Goal: Task Accomplishment & Management: Use online tool/utility

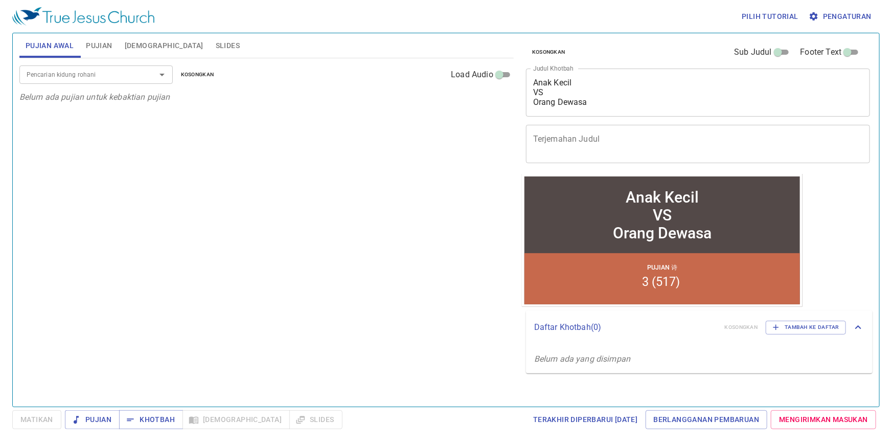
click at [640, 104] on textarea "Anak Kecil VS Orang Dewasa" at bounding box center [698, 92] width 330 height 29
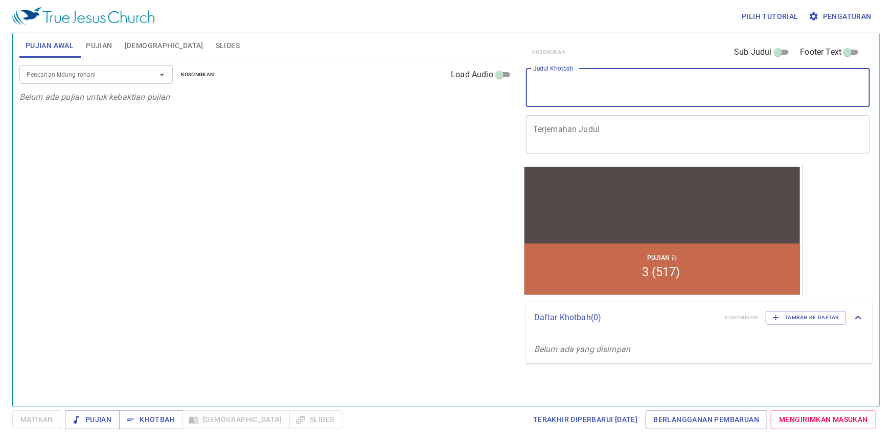
click at [187, 308] on div "Pencarian kidung rohani Pencarian kidung rohani Kosongkan Load Audio Belum ada …" at bounding box center [266, 228] width 494 height 340
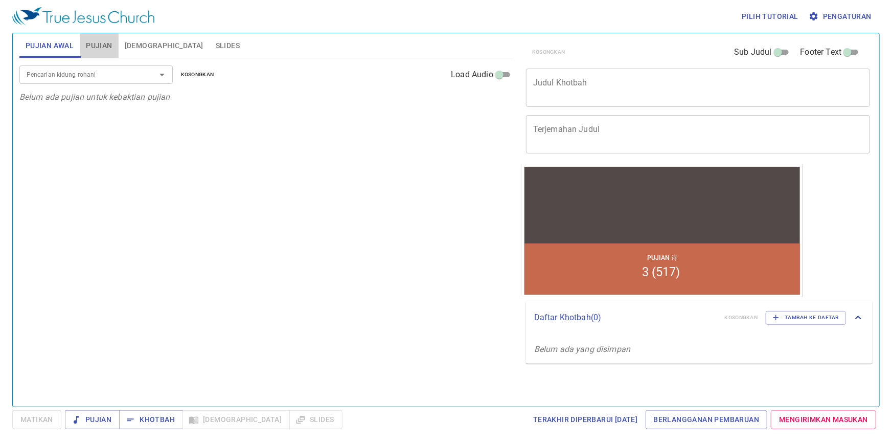
click at [92, 48] on span "Pujian" at bounding box center [99, 45] width 26 height 13
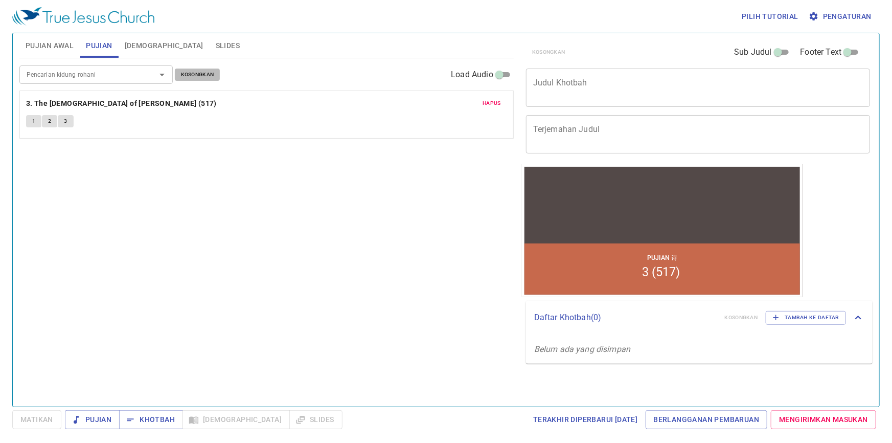
click at [192, 75] on span "Kosongkan" at bounding box center [197, 74] width 33 height 9
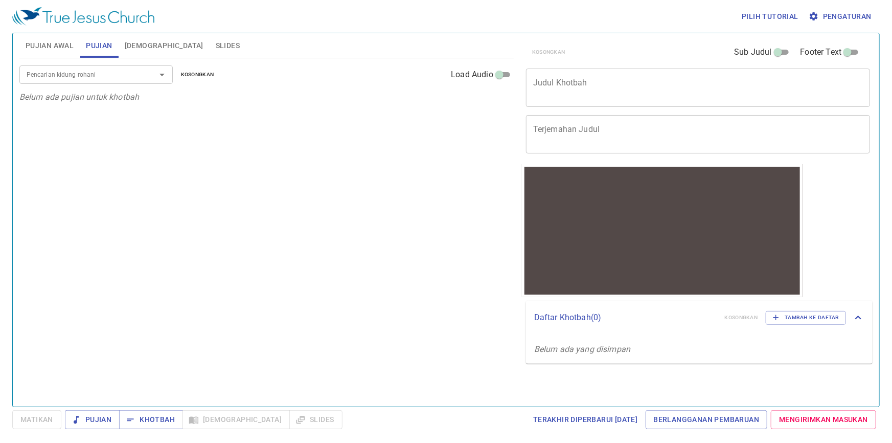
click at [574, 79] on textarea "Judul Khotbah" at bounding box center [698, 87] width 330 height 19
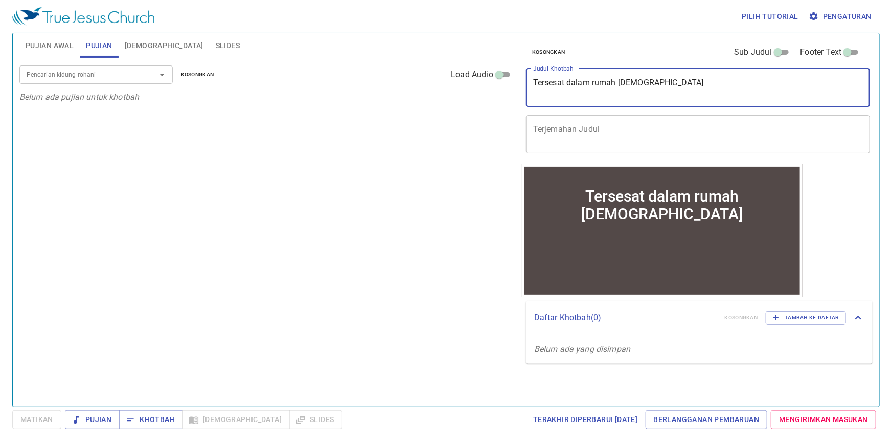
type textarea "Tersesat dalam rumah Tuhan"
click at [79, 67] on div "Pencarian kidung rohani" at bounding box center [95, 74] width 153 height 18
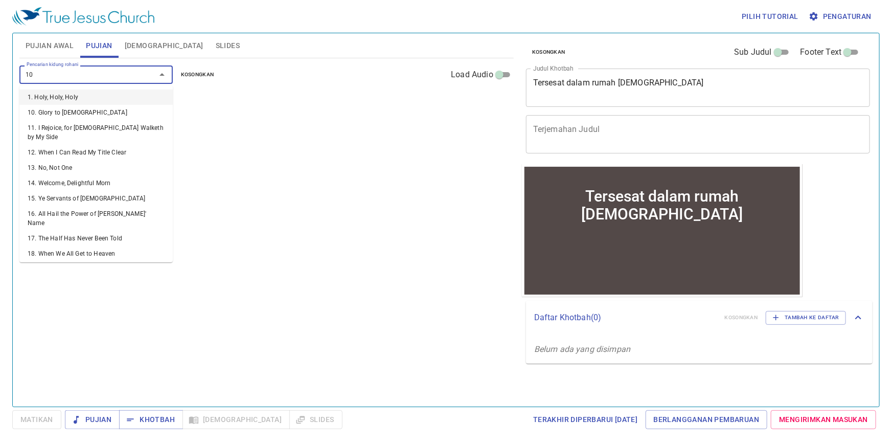
type input "106"
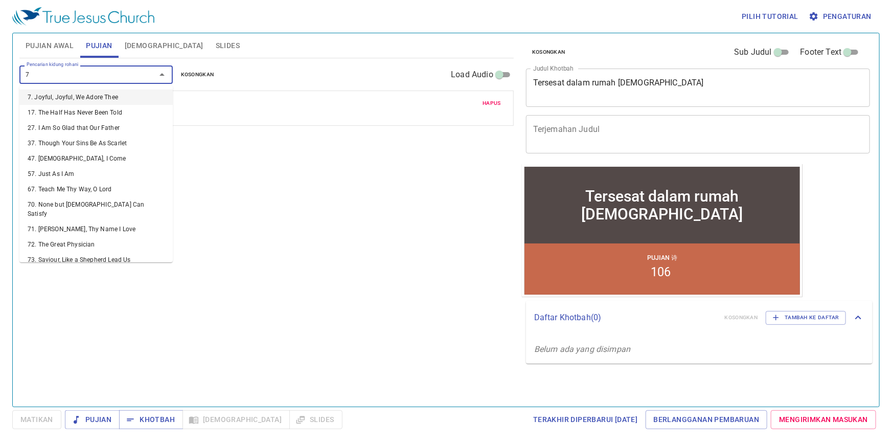
type input "74"
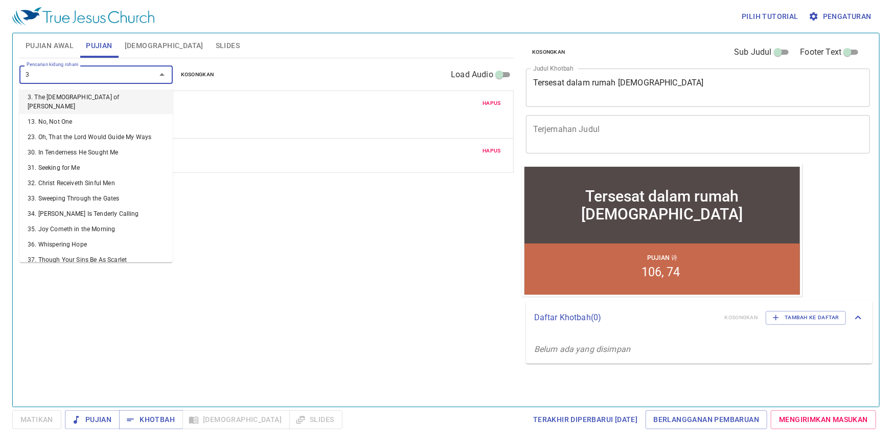
type input "34"
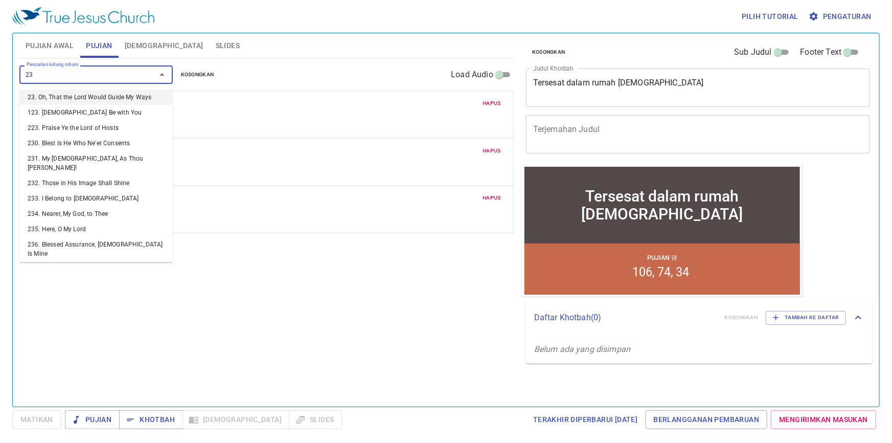
type input "239"
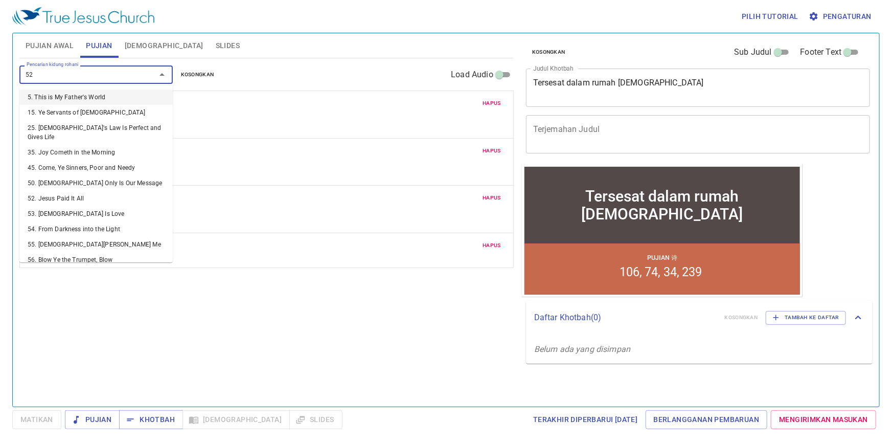
type input "520"
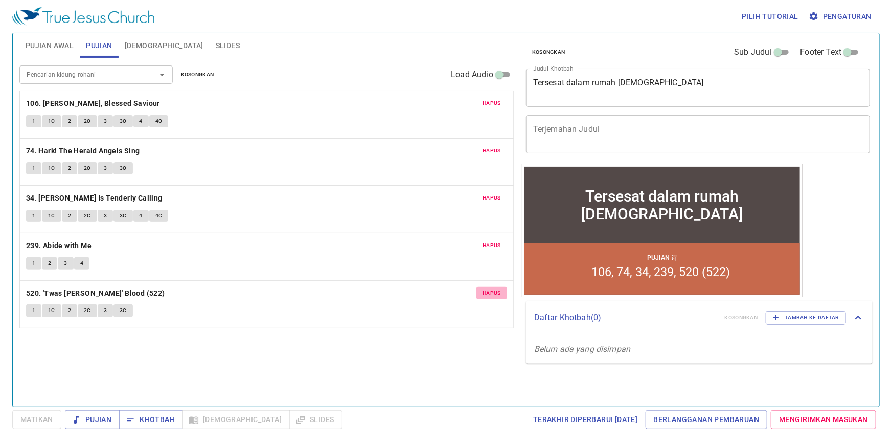
click at [488, 288] on span "Hapus" at bounding box center [492, 292] width 18 height 9
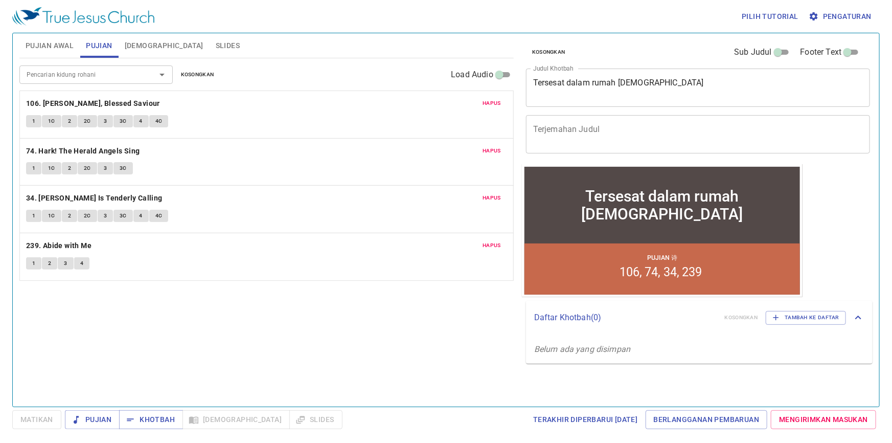
click at [137, 71] on div "Pencarian kidung rohani" at bounding box center [95, 74] width 153 height 18
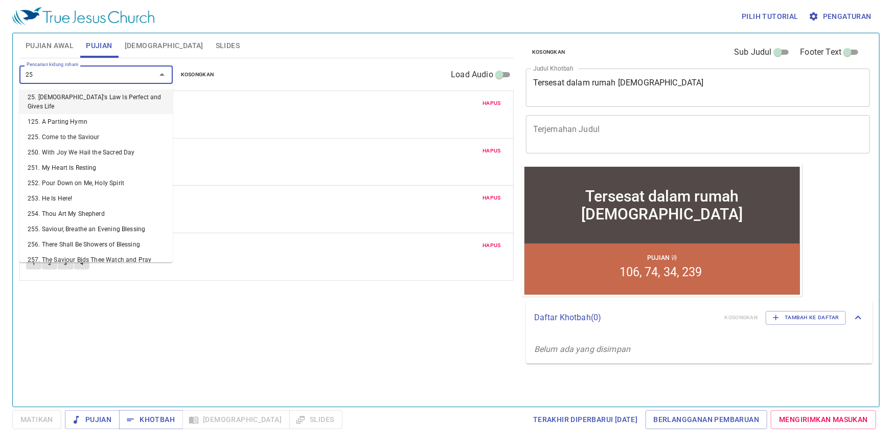
type input "250"
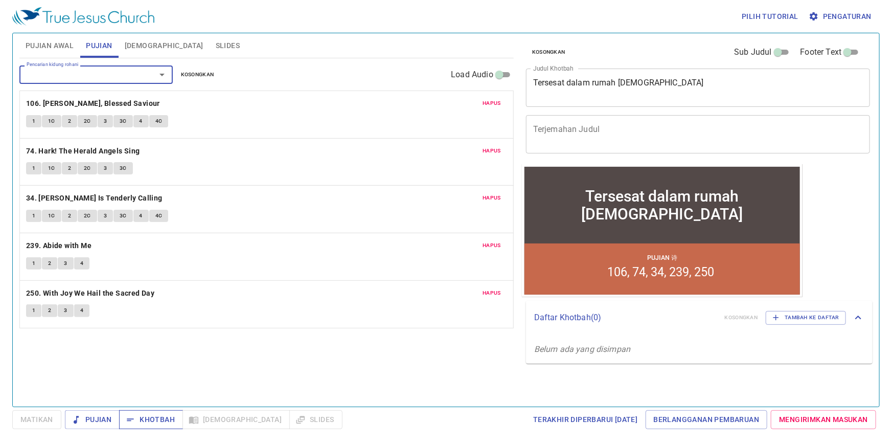
click at [167, 427] on button "Khotbah" at bounding box center [151, 419] width 64 height 19
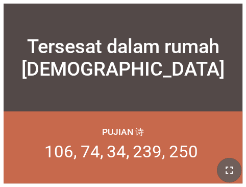
click at [223, 174] on icon "button" at bounding box center [229, 170] width 12 height 12
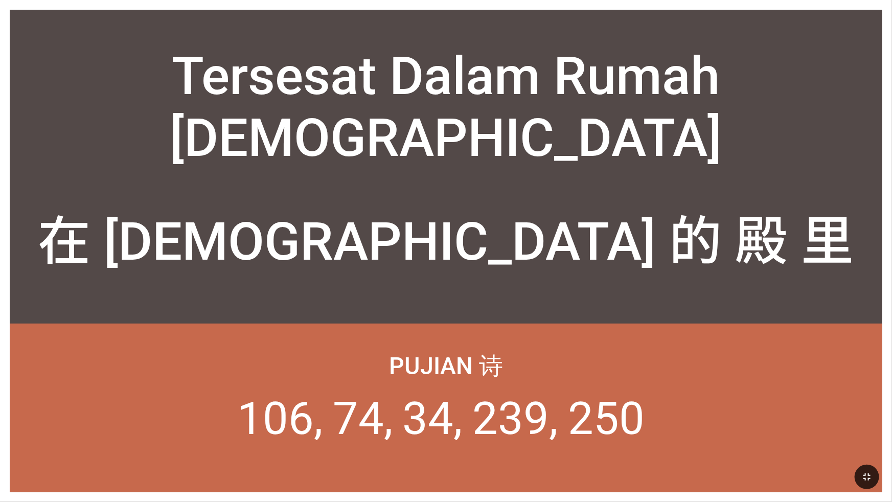
click at [371, 30] on div "Tersesat Dalam Rumah Tuhan Tersesat Dalam Rumah Tuhan 在 神 的 殿 里 迷 失 在 神 的 殿 里 迷…" at bounding box center [446, 251] width 873 height 483
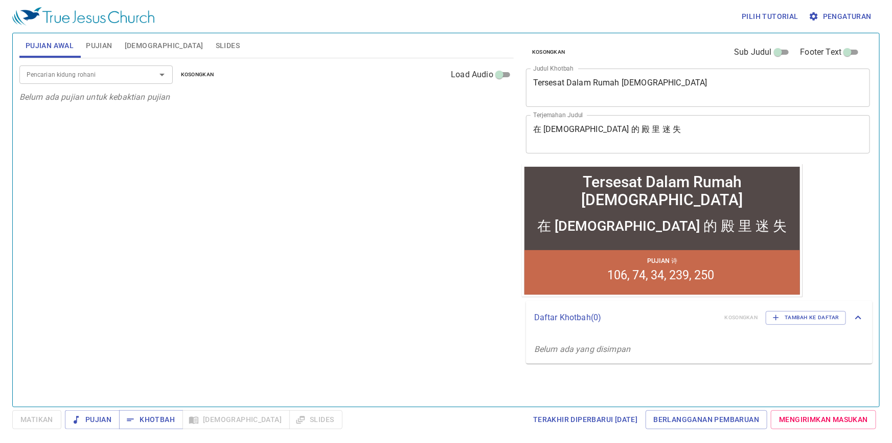
click at [102, 50] on span "Pujian" at bounding box center [99, 45] width 26 height 13
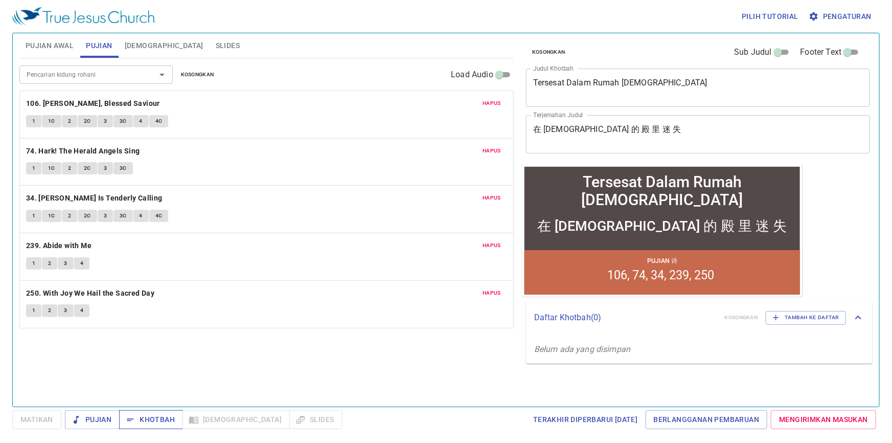
click at [165, 424] on span "Khotbah" at bounding box center [151, 419] width 48 height 13
click at [226, 372] on div "Pencarian kidung rohani Pencarian kidung rohani Kosongkan Load Audio Hapus 106.…" at bounding box center [266, 228] width 494 height 340
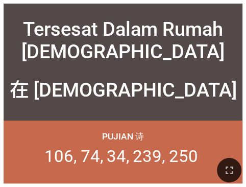
drag, startPoint x: 221, startPoint y: 163, endPoint x: 181, endPoint y: 245, distance: 92.2
click at [221, 163] on button "button" at bounding box center [229, 170] width 25 height 25
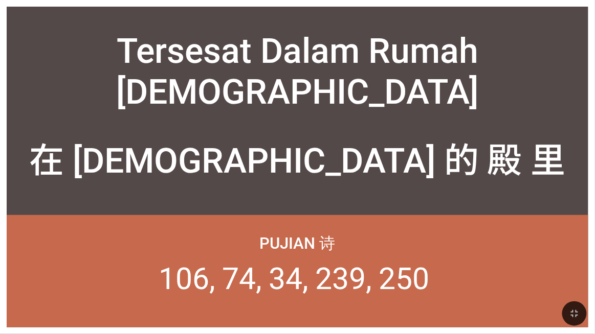
click at [22, 297] on div at bounding box center [297, 313] width 595 height 41
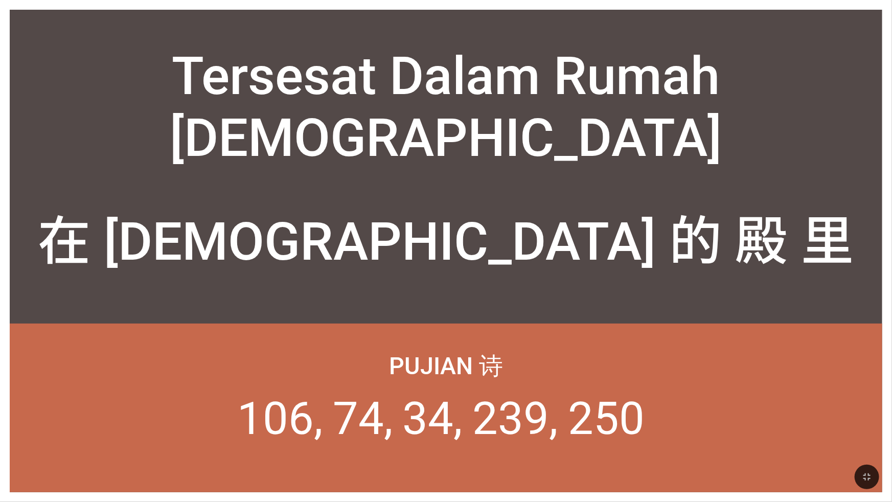
drag, startPoint x: 480, startPoint y: 182, endPoint x: 488, endPoint y: 187, distance: 9.4
click at [371, 182] on div "在 神 的 殿 里 迷 失" at bounding box center [446, 231] width 873 height 106
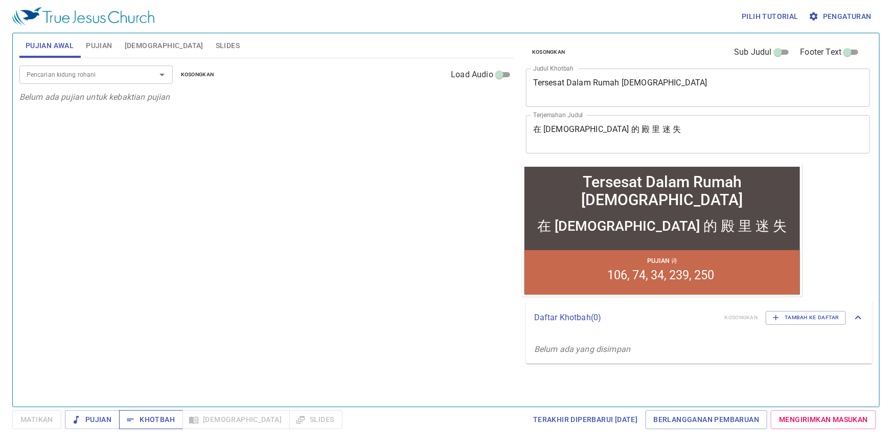
click at [157, 421] on span "Khotbah" at bounding box center [151, 419] width 48 height 13
click at [216, 49] on span "Slides" at bounding box center [228, 45] width 24 height 13
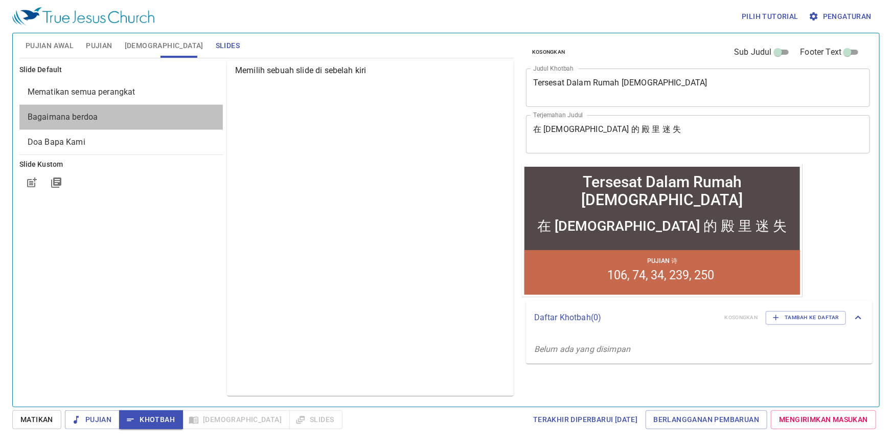
click at [76, 118] on span "Bagaimana berdoa" at bounding box center [63, 117] width 70 height 10
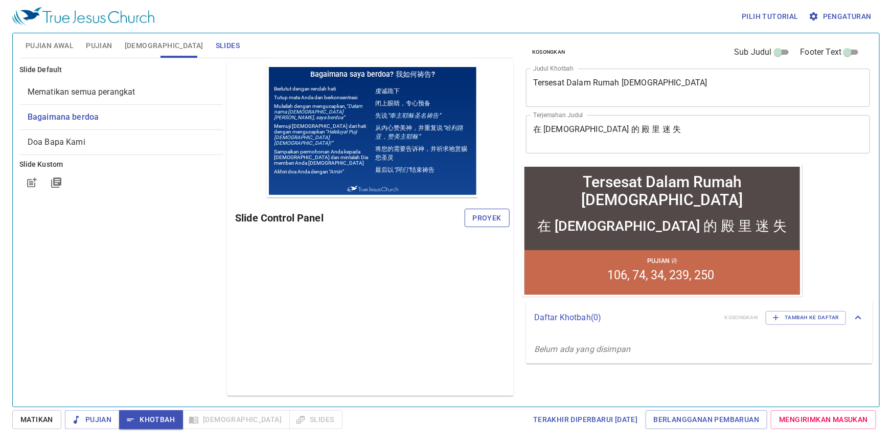
click at [484, 216] on span "Proyek" at bounding box center [487, 218] width 29 height 13
click at [504, 220] on div at bounding box center [503, 218] width 8 height 8
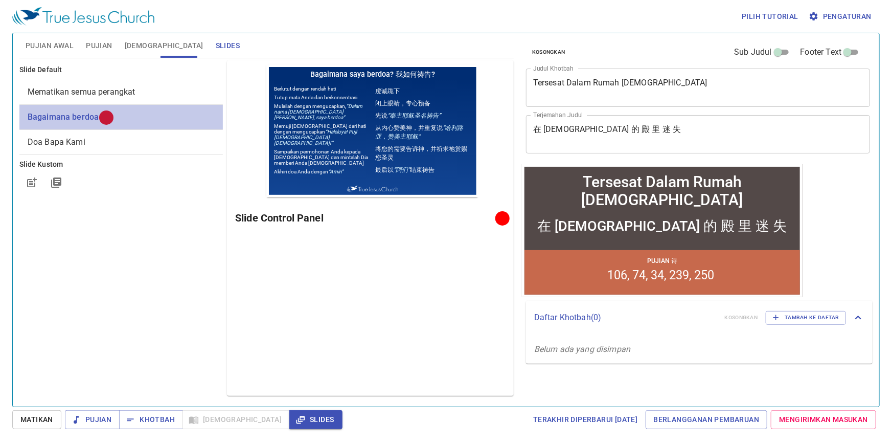
click at [87, 115] on span "Bagaimana berdoa" at bounding box center [63, 117] width 71 height 10
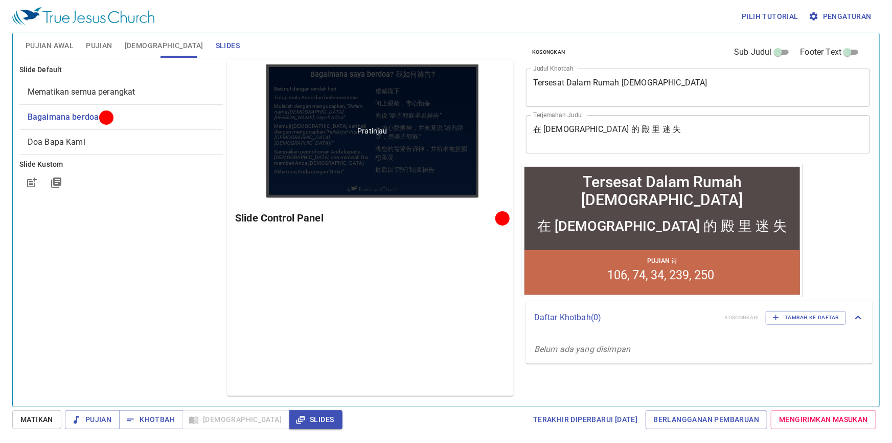
click at [465, 177] on div "Pratinjau" at bounding box center [372, 130] width 213 height 133
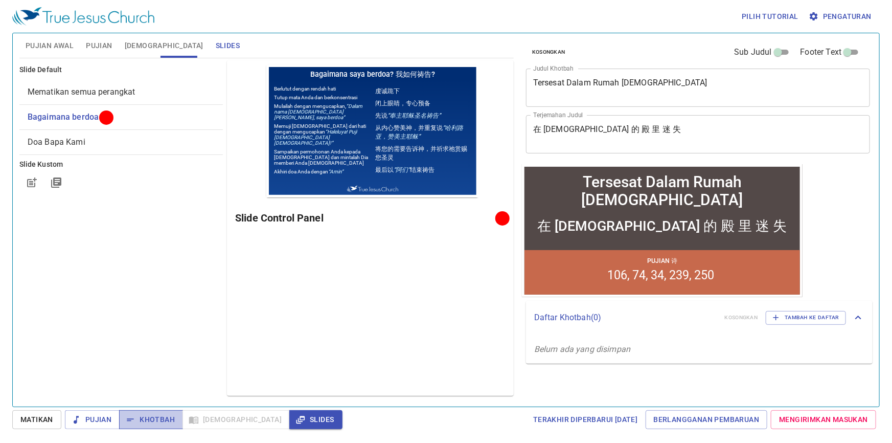
click at [140, 421] on span "Khotbah" at bounding box center [151, 419] width 48 height 13
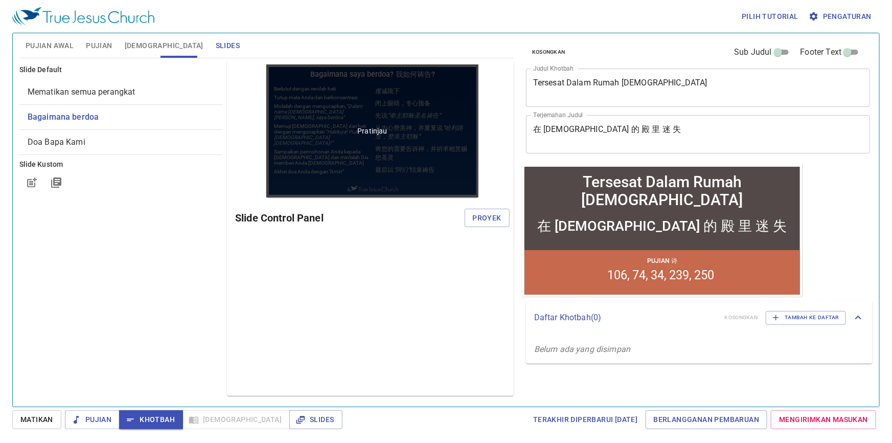
click at [414, 148] on div "Pratinjau" at bounding box center [372, 130] width 213 height 133
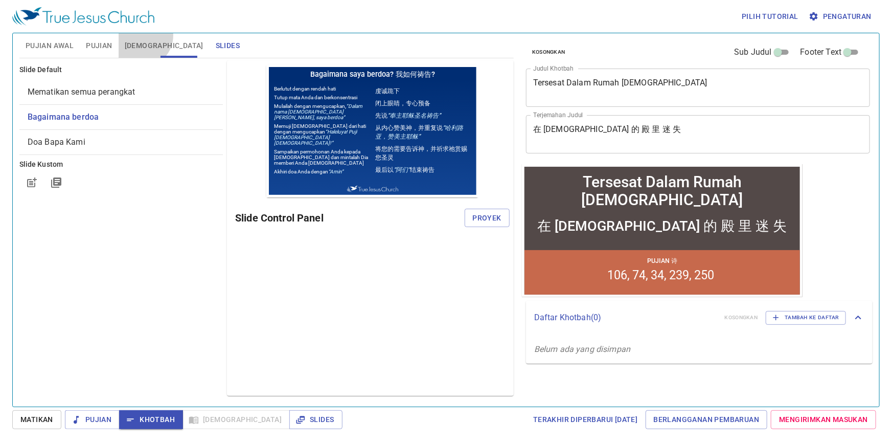
click at [141, 35] on button "Alkitab" at bounding box center [164, 45] width 91 height 25
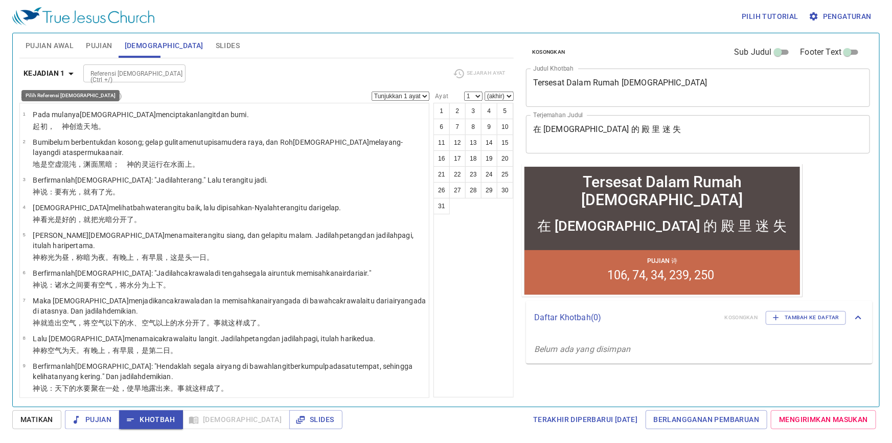
click at [73, 72] on icon "button" at bounding box center [71, 73] width 12 height 12
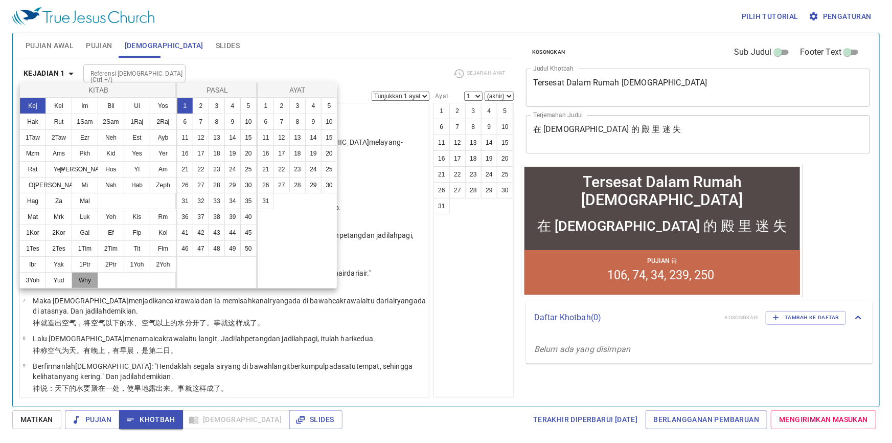
click at [89, 279] on button "Why" at bounding box center [85, 280] width 27 height 16
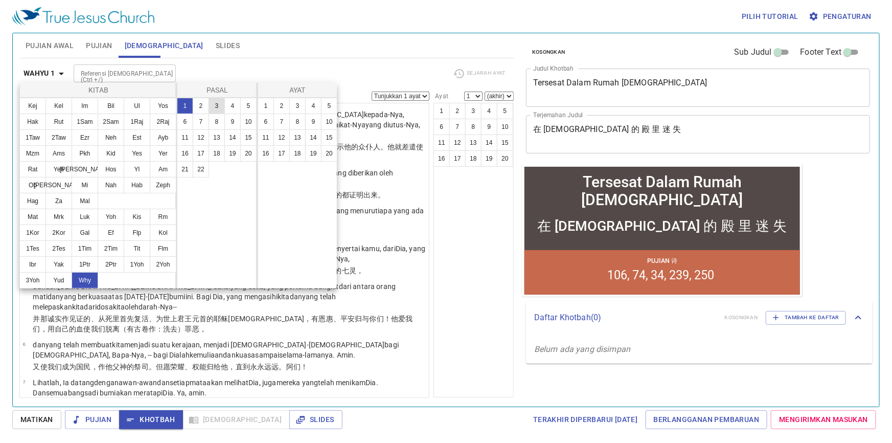
click at [214, 105] on button "3" at bounding box center [217, 106] width 16 height 16
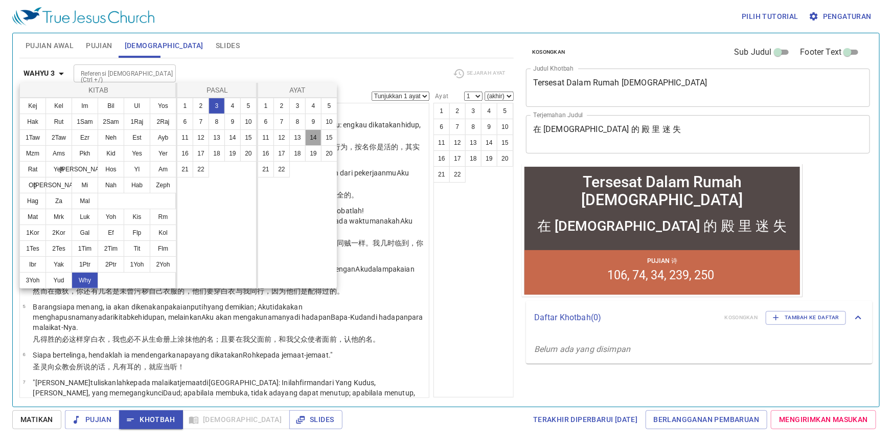
click at [319, 132] on button "14" at bounding box center [313, 137] width 16 height 16
select select "14"
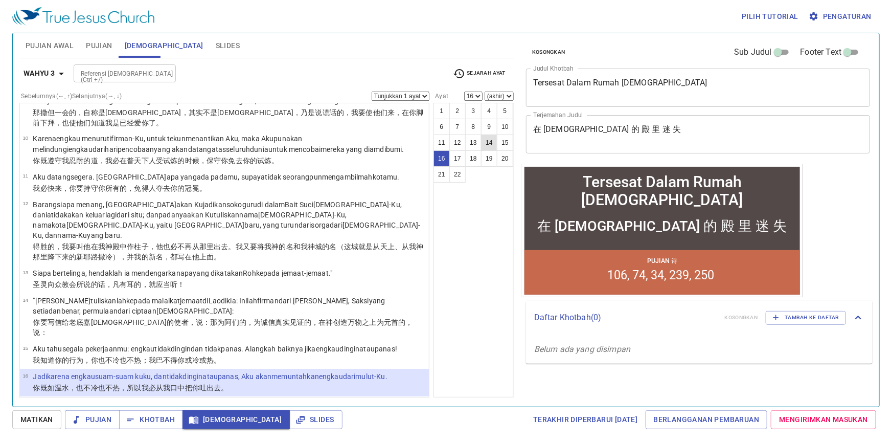
click at [486, 142] on button "14" at bounding box center [489, 142] width 16 height 16
select select "14"
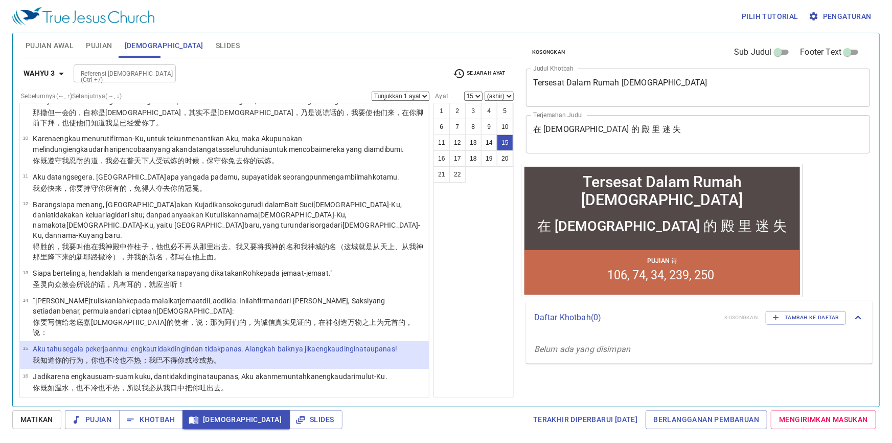
select select "16"
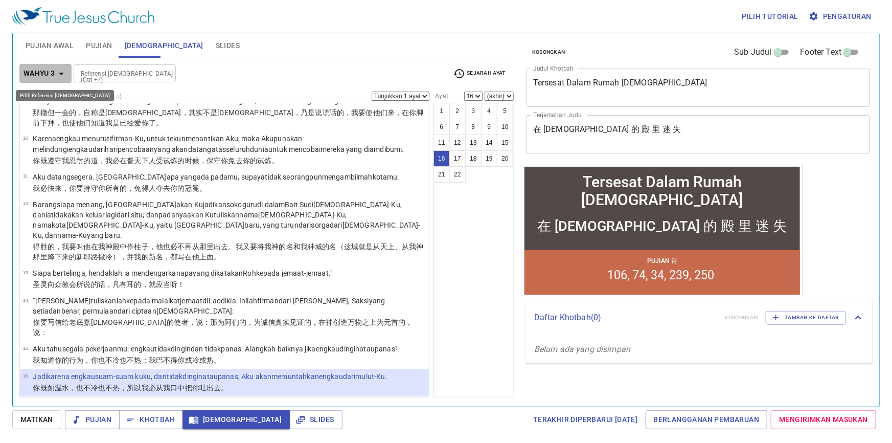
click at [67, 74] on button "Wahyu 3" at bounding box center [45, 73] width 52 height 19
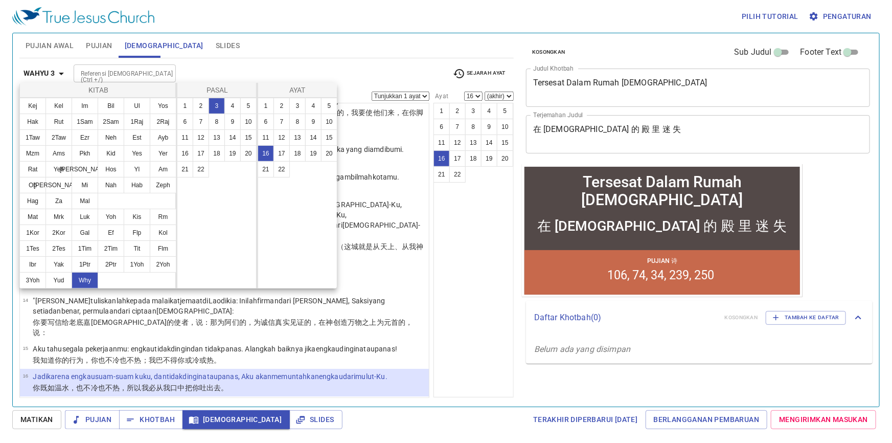
click at [143, 74] on div at bounding box center [446, 221] width 892 height 443
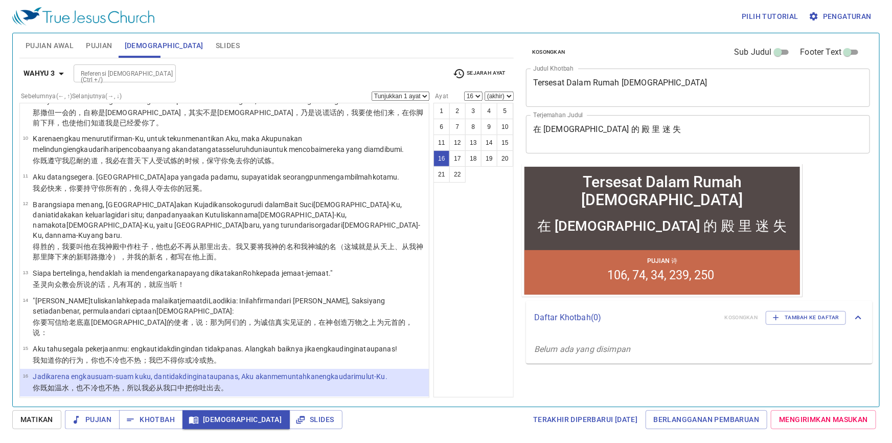
click at [137, 72] on input "Referensi Alkitab (Ctrl +/)" at bounding box center [116, 73] width 79 height 12
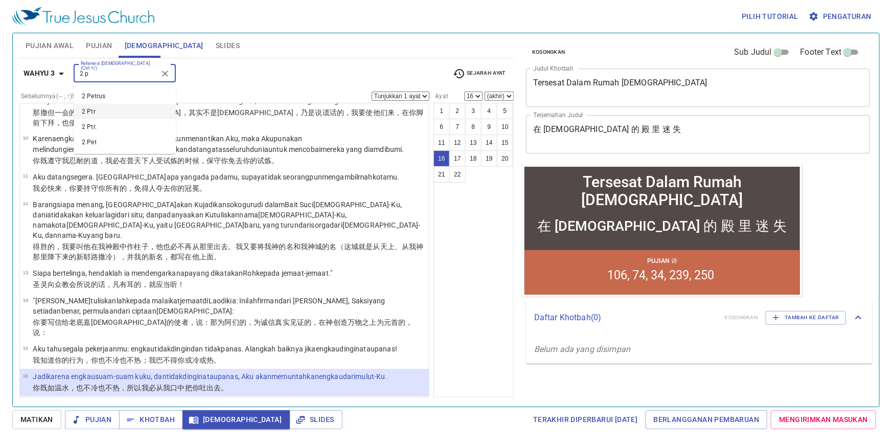
click at [128, 108] on li "2 Ptr" at bounding box center [125, 111] width 102 height 15
type input "2 p"
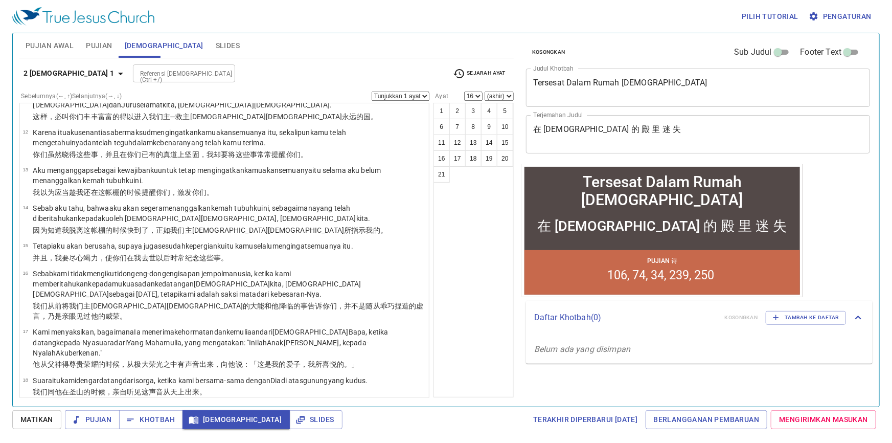
scroll to position [0, 0]
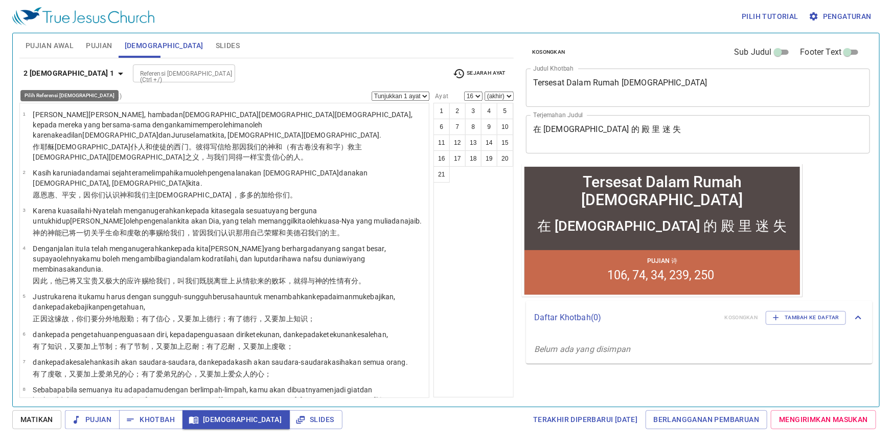
click at [115, 72] on icon "button" at bounding box center [121, 73] width 12 height 12
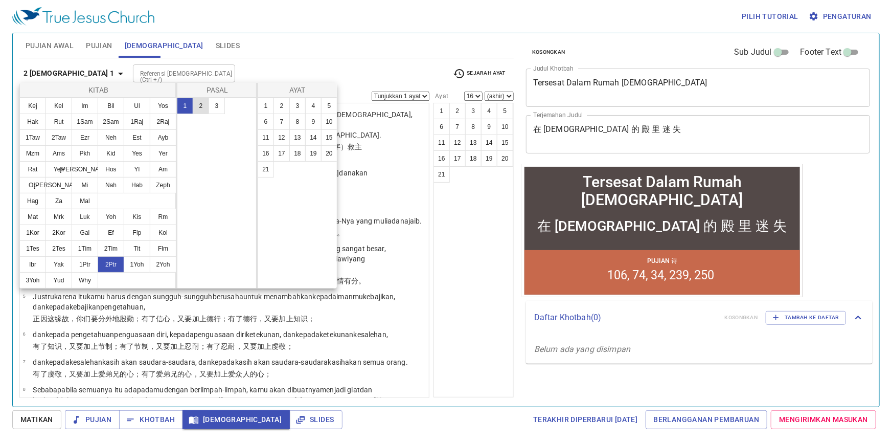
click at [205, 106] on button "2" at bounding box center [201, 106] width 16 height 16
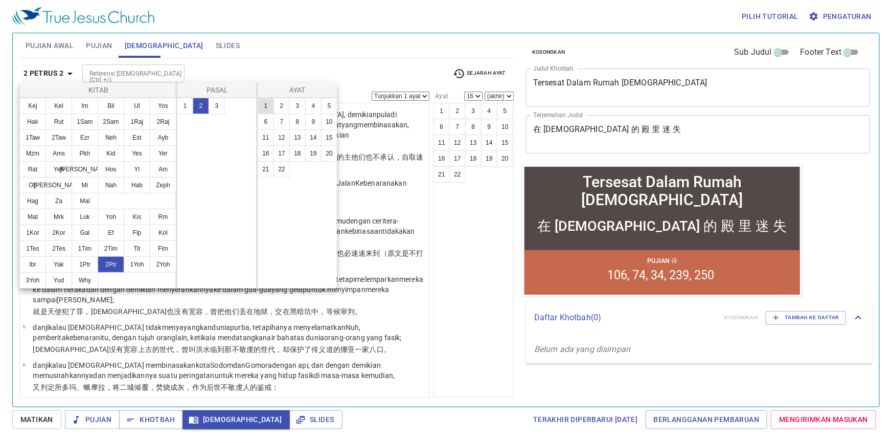
click at [261, 103] on button "1" at bounding box center [266, 106] width 16 height 16
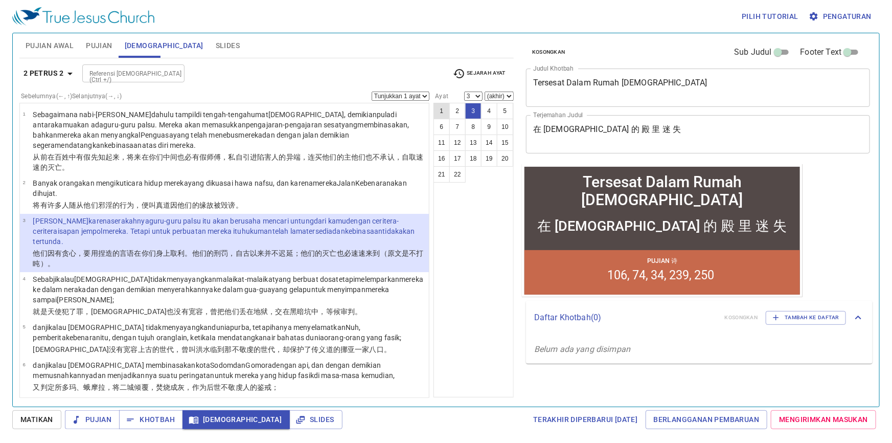
click at [444, 110] on button "1" at bounding box center [442, 111] width 16 height 16
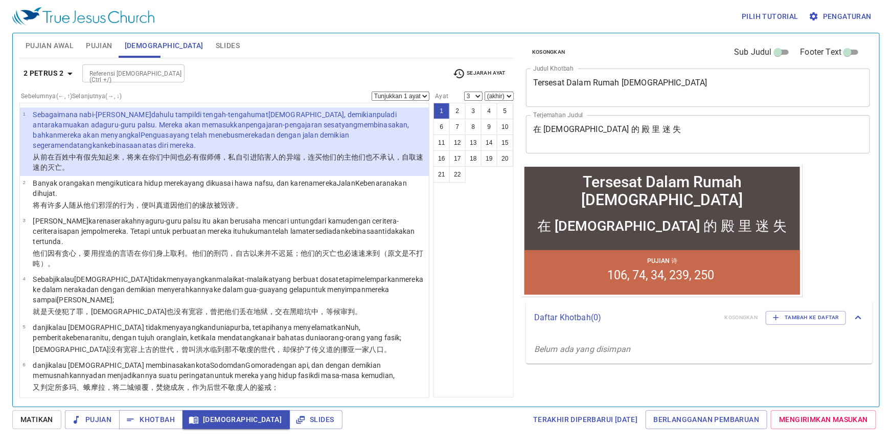
select select "1"
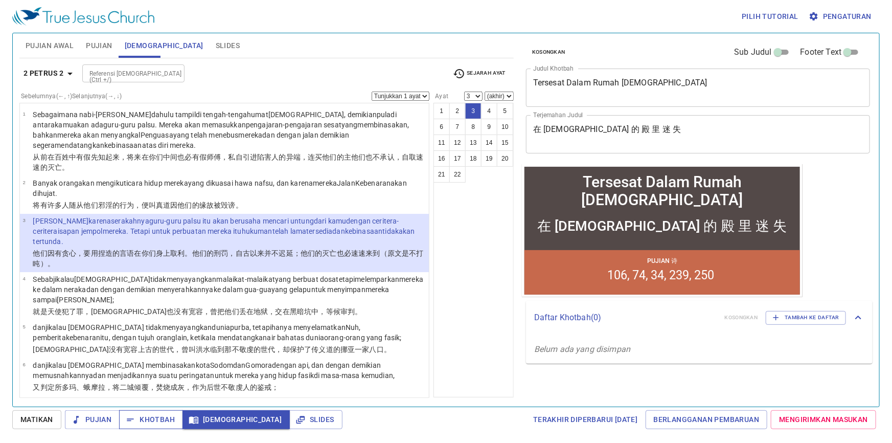
click at [164, 421] on span "Khotbah" at bounding box center [151, 419] width 48 height 13
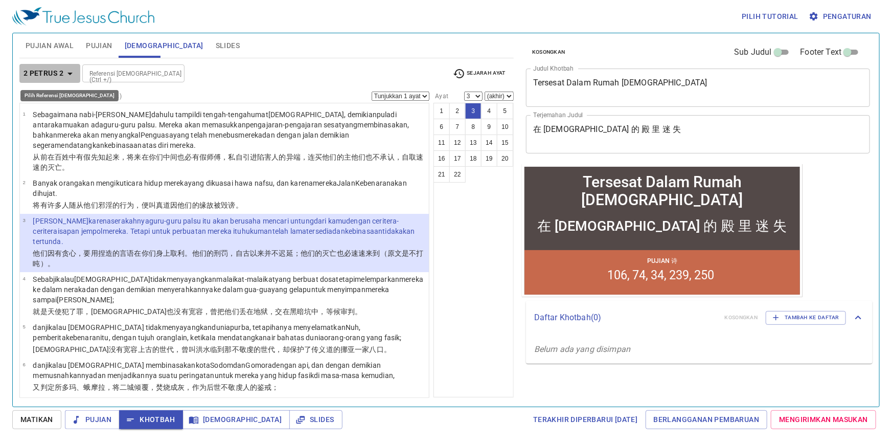
click at [72, 72] on icon "button" at bounding box center [70, 73] width 12 height 12
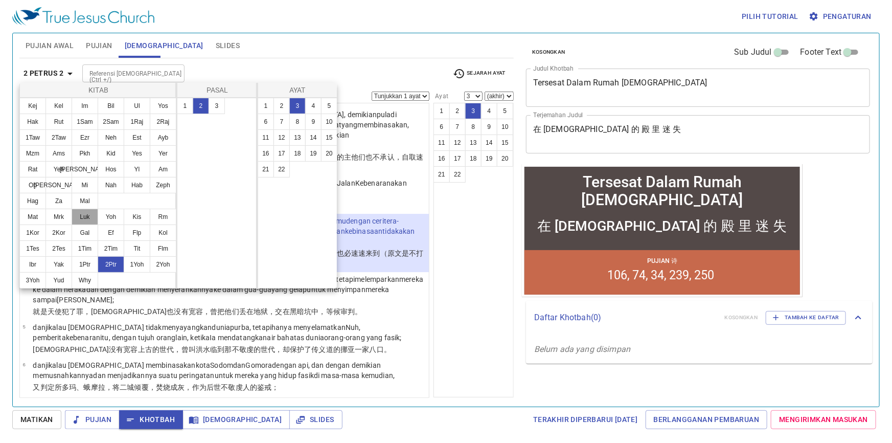
click at [78, 216] on button "Luk" at bounding box center [85, 217] width 27 height 16
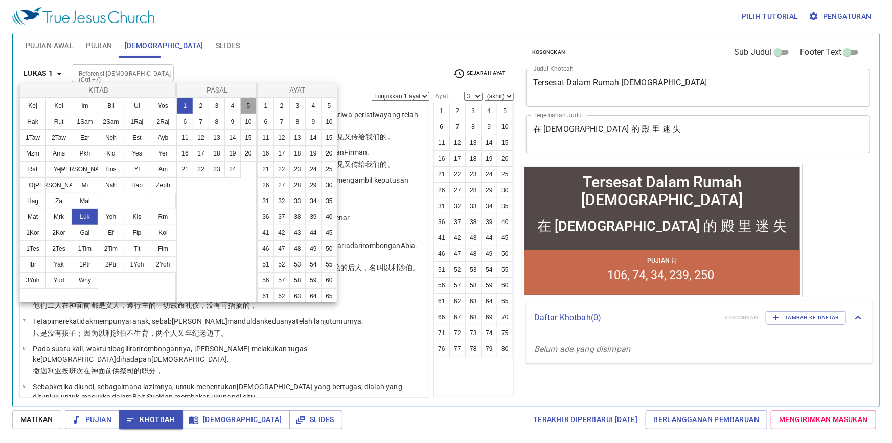
click at [244, 105] on button "5" at bounding box center [248, 106] width 16 height 16
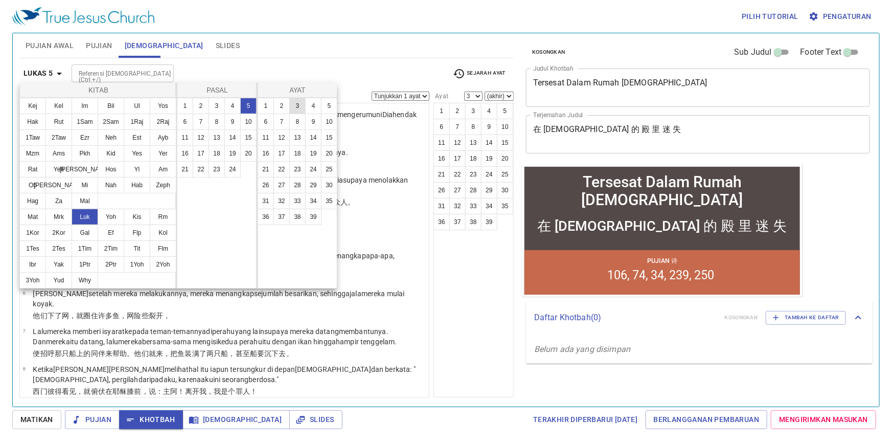
click at [297, 107] on button "3" at bounding box center [297, 106] width 16 height 16
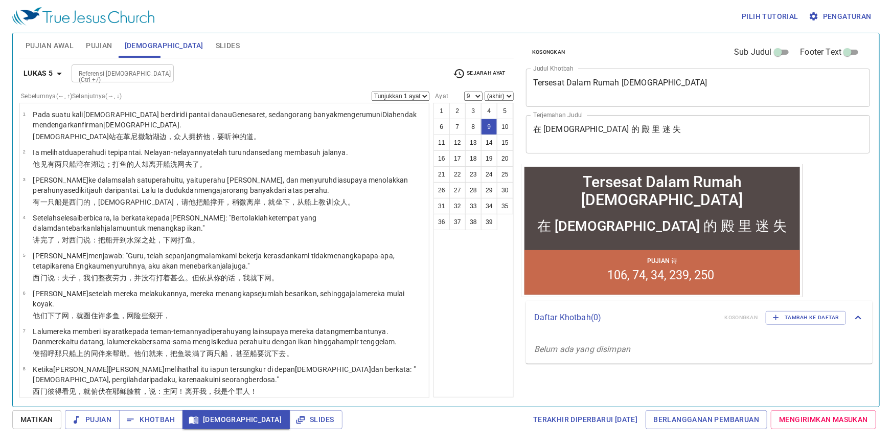
scroll to position [153, 0]
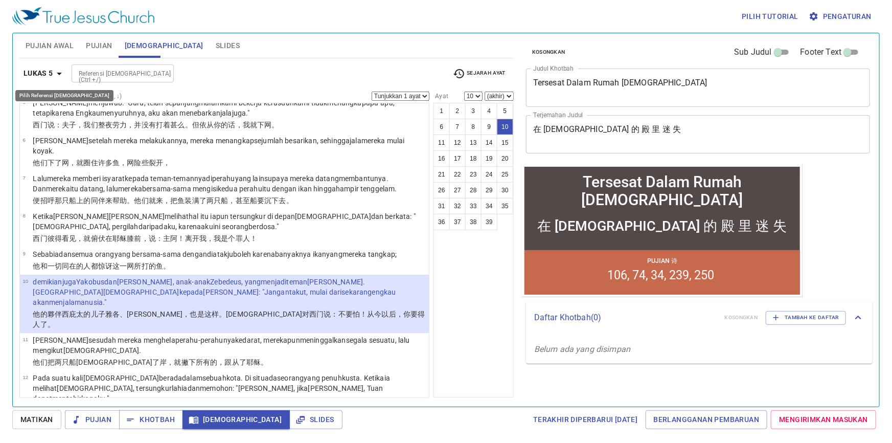
click at [61, 71] on icon "button" at bounding box center [59, 73] width 12 height 12
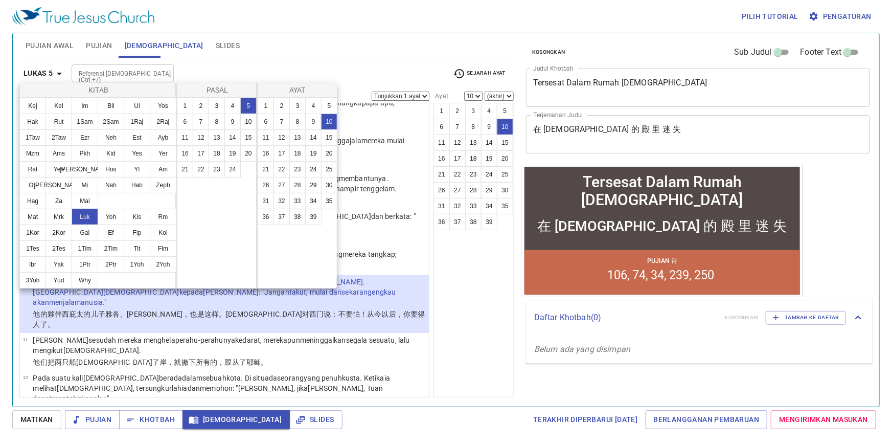
click at [232, 53] on div at bounding box center [446, 221] width 892 height 443
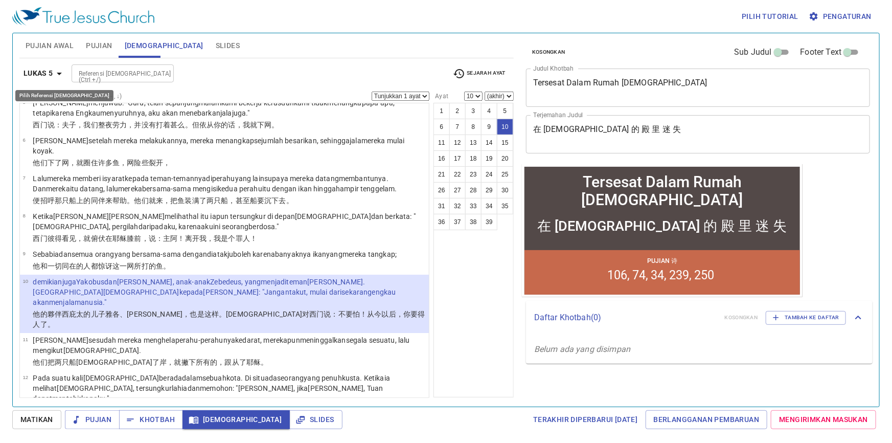
click at [61, 72] on icon "button" at bounding box center [59, 73] width 12 height 12
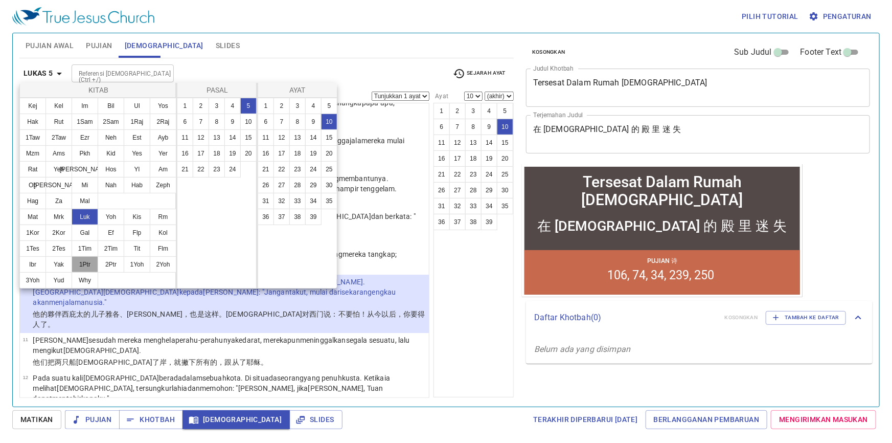
click at [87, 262] on button "1Ptr" at bounding box center [85, 264] width 27 height 16
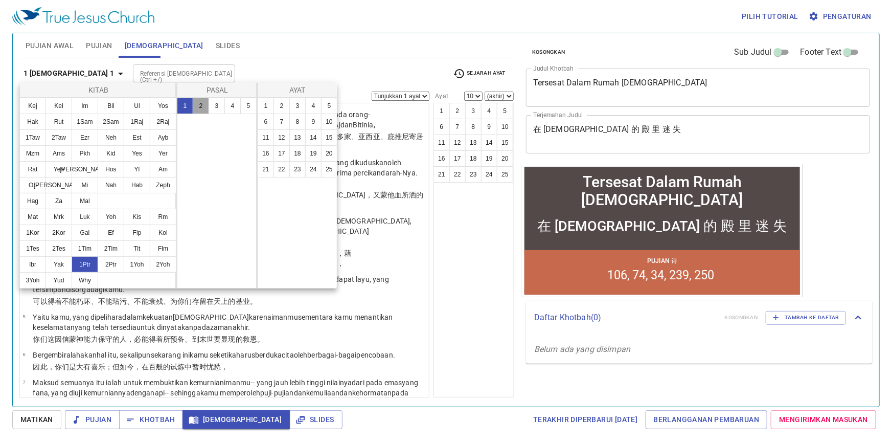
click at [206, 105] on button "2" at bounding box center [201, 106] width 16 height 16
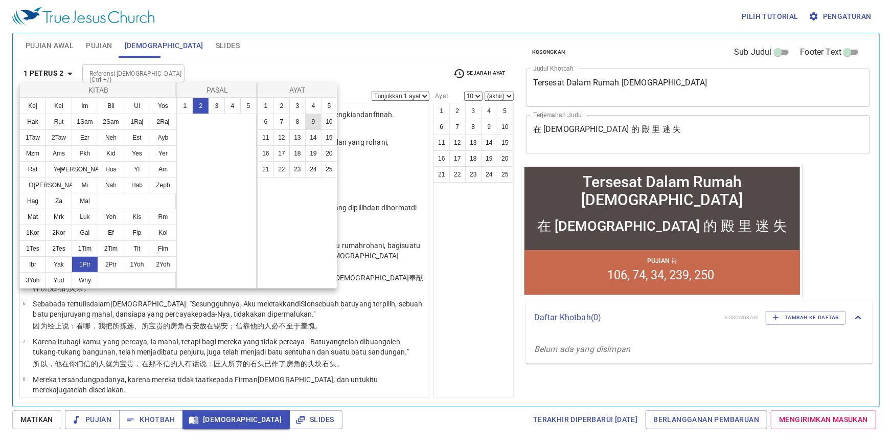
click at [317, 117] on button "9" at bounding box center [313, 122] width 16 height 16
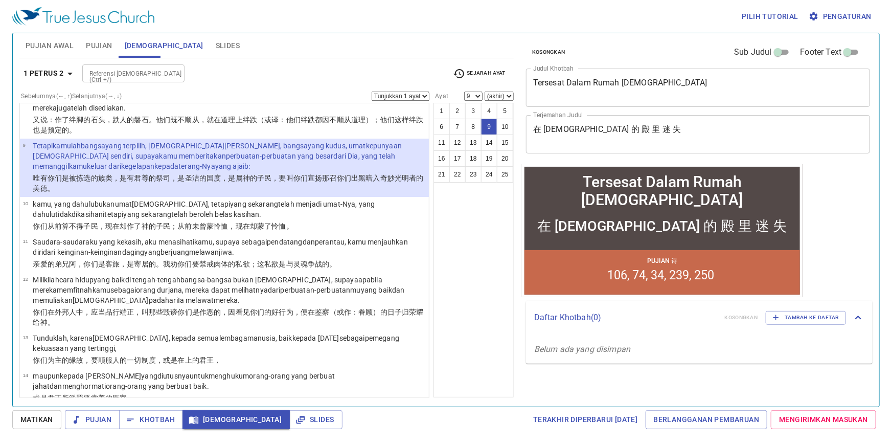
scroll to position [285, 0]
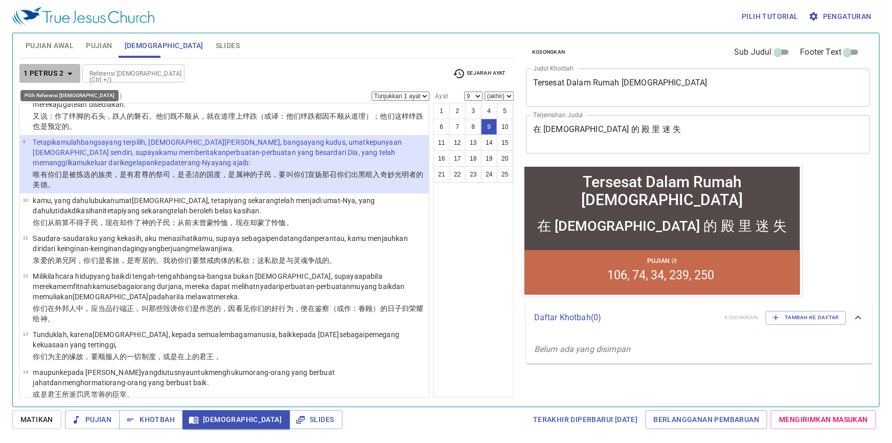
click at [70, 76] on icon "button" at bounding box center [70, 73] width 12 height 12
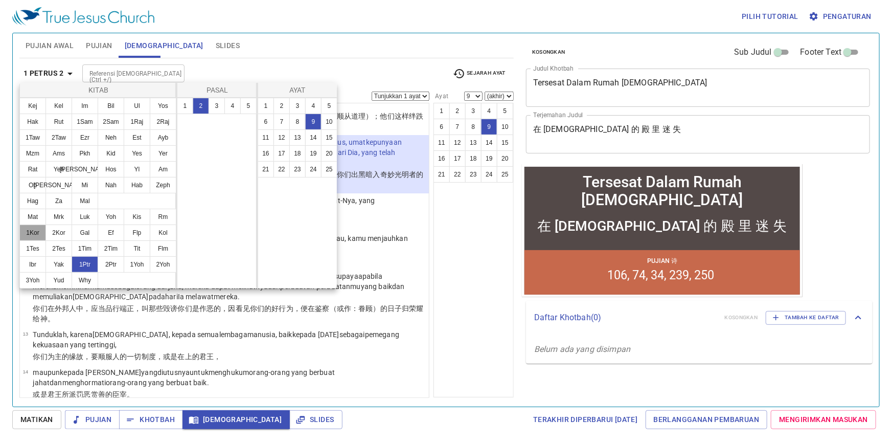
click at [36, 235] on button "1Kor" at bounding box center [32, 232] width 27 height 16
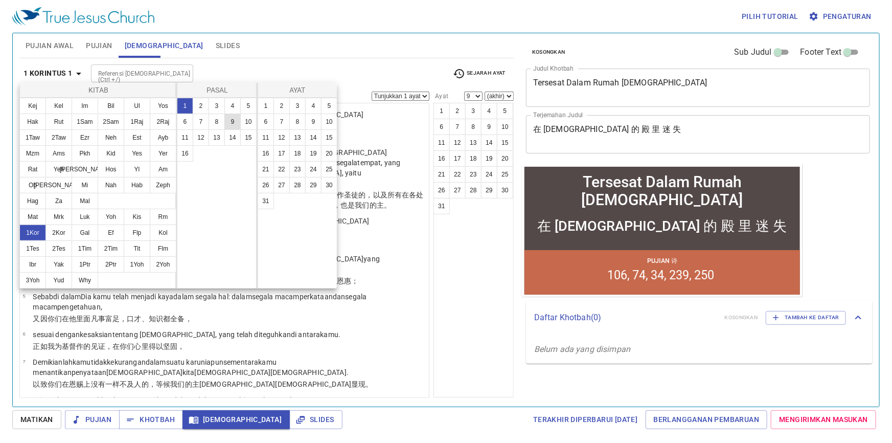
click at [229, 122] on button "9" at bounding box center [232, 122] width 16 height 16
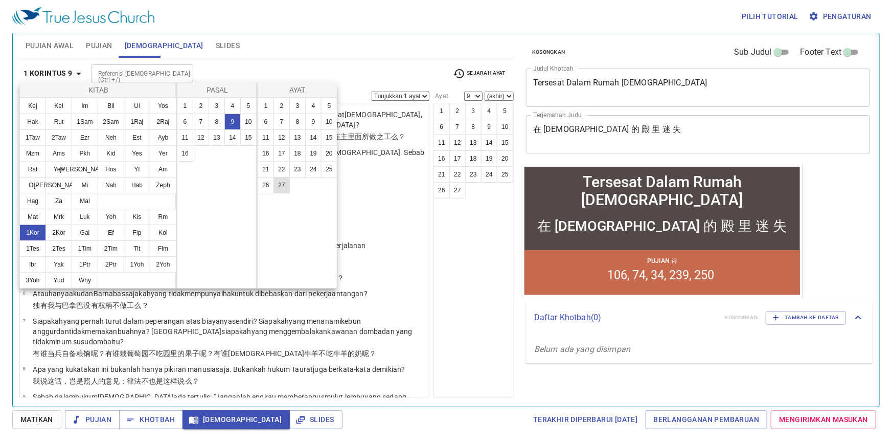
click at [286, 183] on button "27" at bounding box center [282, 185] width 16 height 16
select select "27"
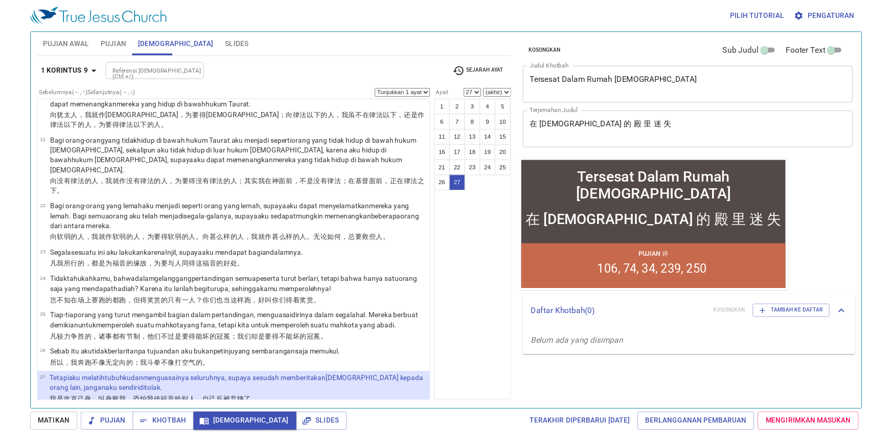
scroll to position [777, 0]
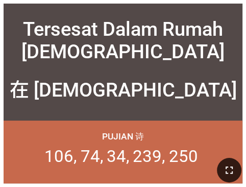
click at [234, 163] on button "button" at bounding box center [229, 170] width 25 height 25
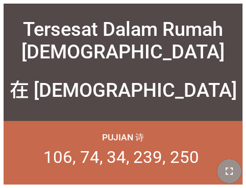
click at [240, 170] on button "button" at bounding box center [229, 171] width 25 height 25
